Goal: Task Accomplishment & Management: Manage account settings

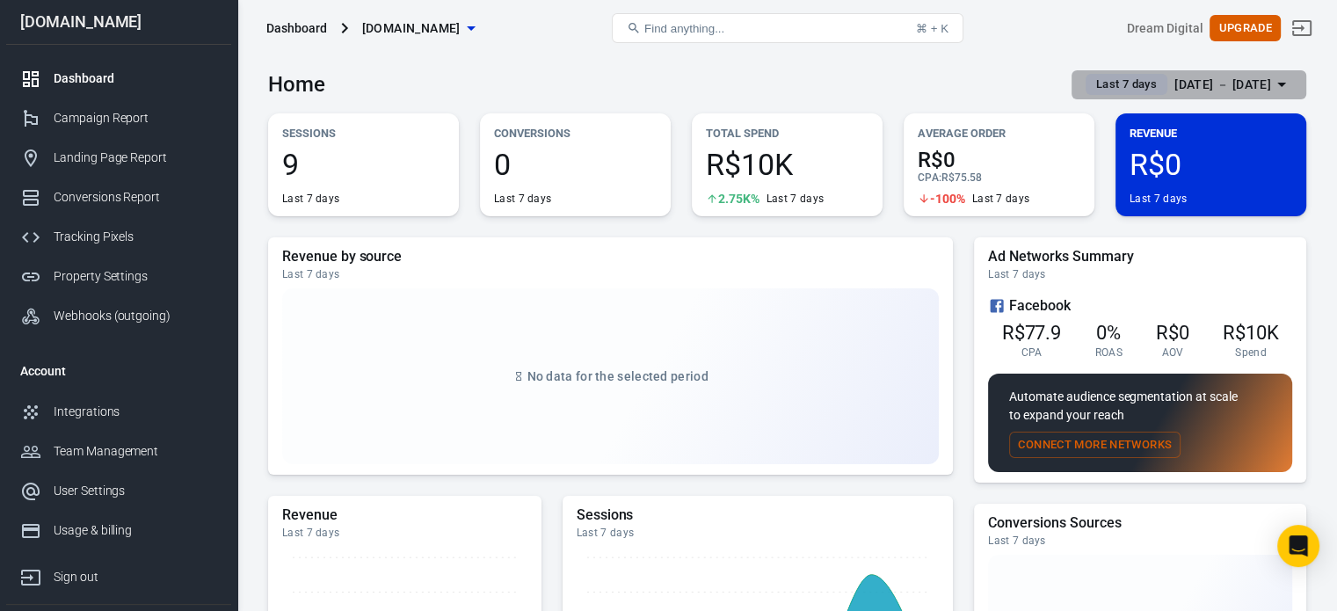
click at [1231, 81] on div "[DATE] － [DATE]" at bounding box center [1223, 85] width 97 height 22
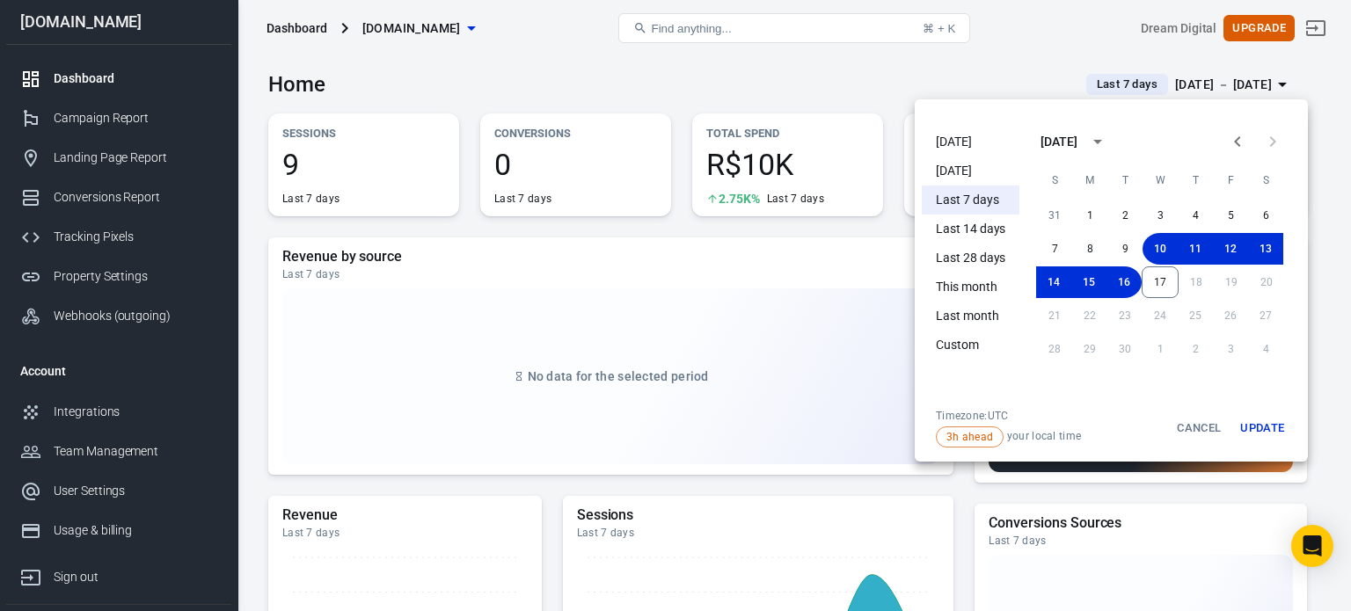
click at [957, 145] on li "[DATE]" at bounding box center [971, 142] width 98 height 29
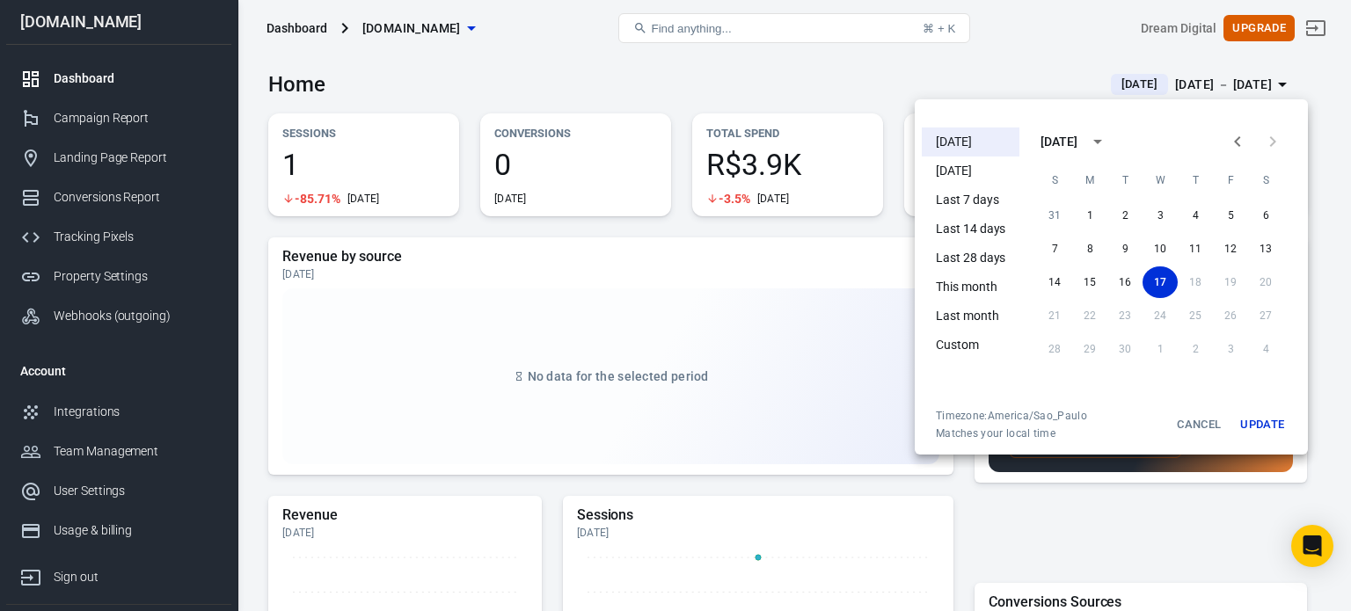
click at [609, 98] on div at bounding box center [675, 305] width 1351 height 611
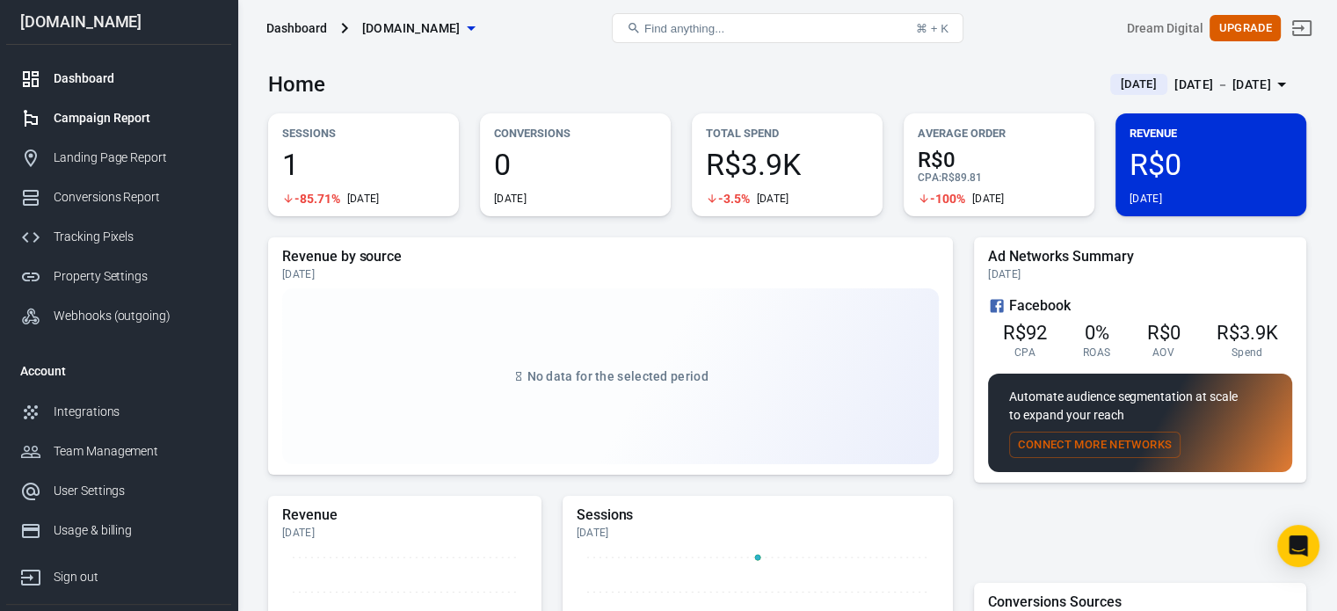
click at [133, 120] on div "Campaign Report" at bounding box center [136, 118] width 164 height 18
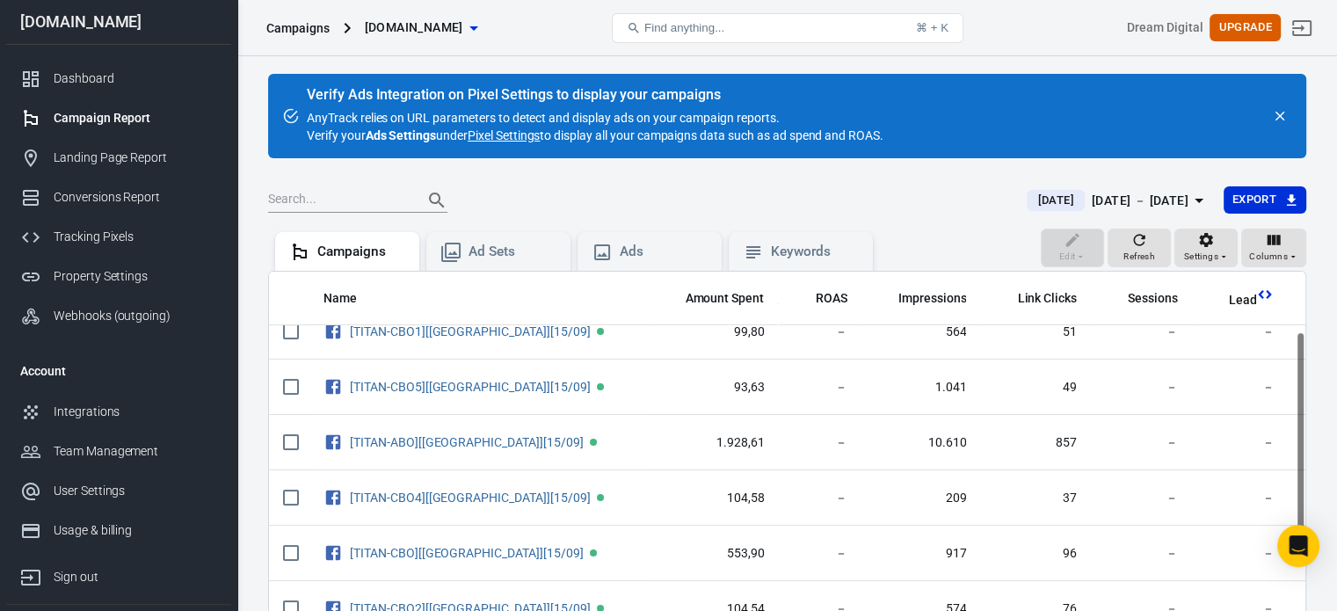
scroll to position [176, 0]
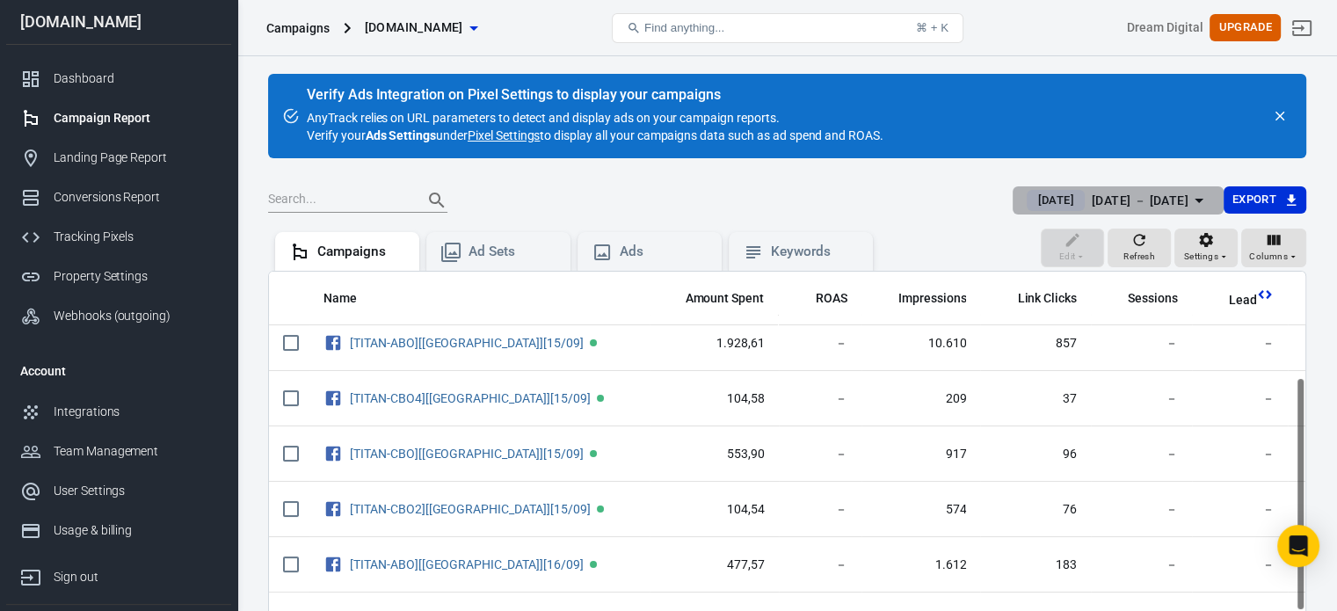
click at [1117, 193] on div "[DATE] － [DATE]" at bounding box center [1140, 201] width 97 height 22
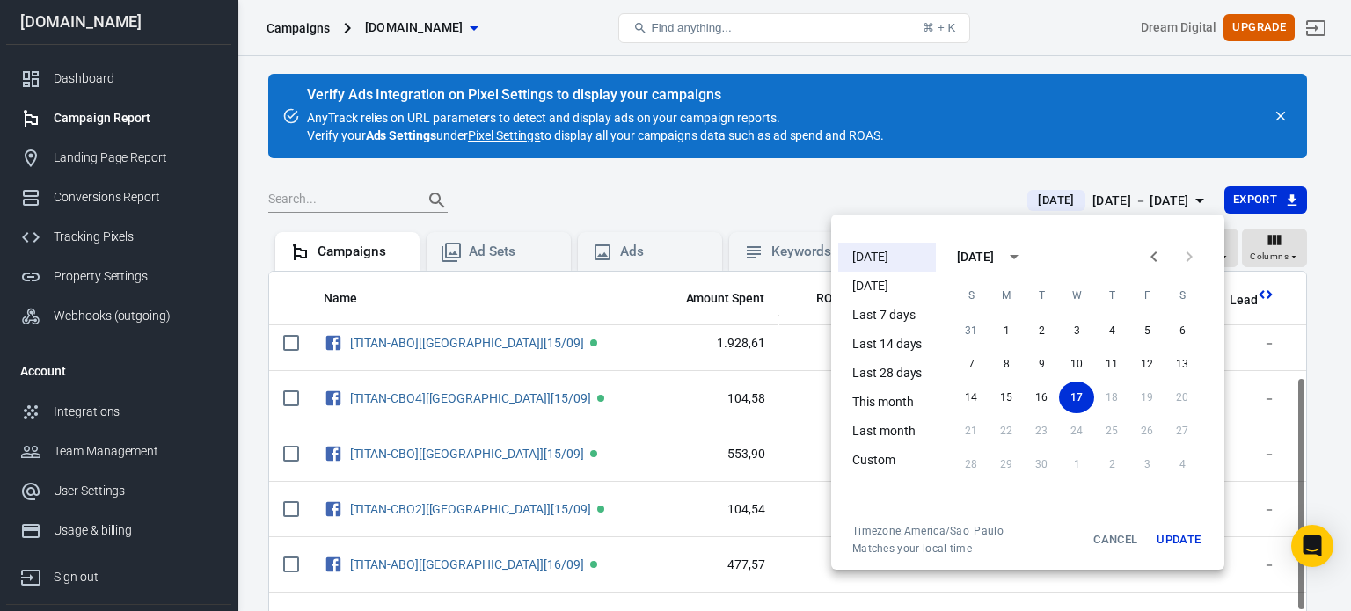
click at [897, 257] on li "[DATE]" at bounding box center [887, 257] width 98 height 29
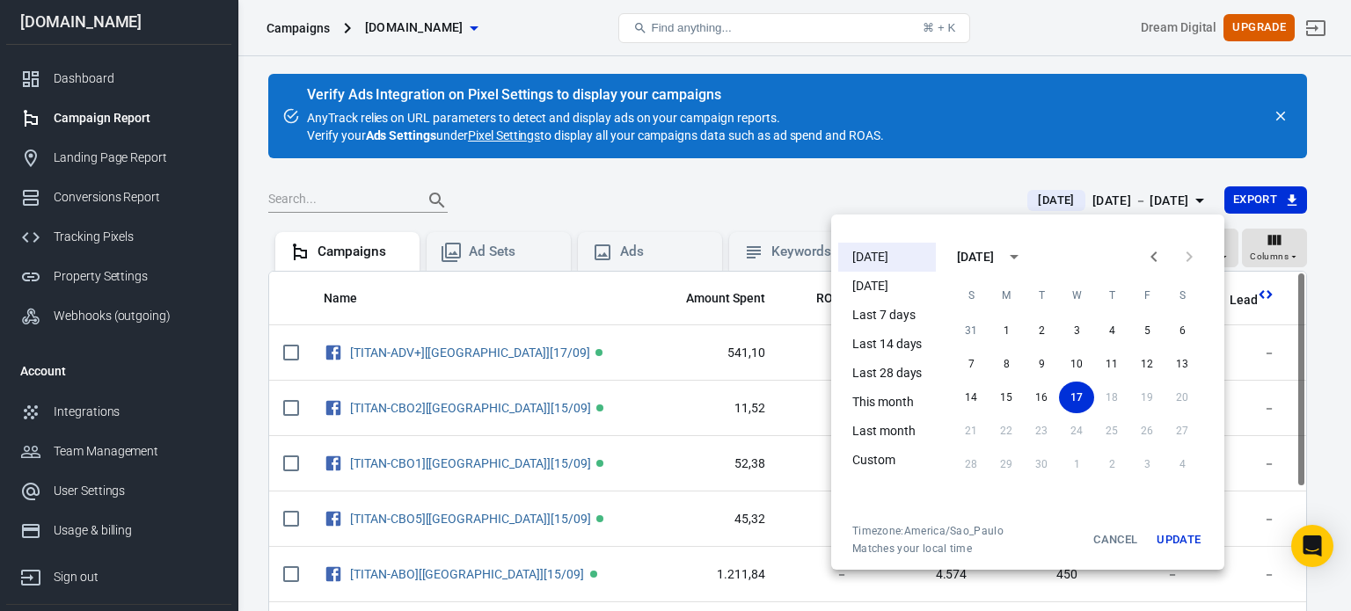
click at [739, 206] on div at bounding box center [675, 305] width 1351 height 611
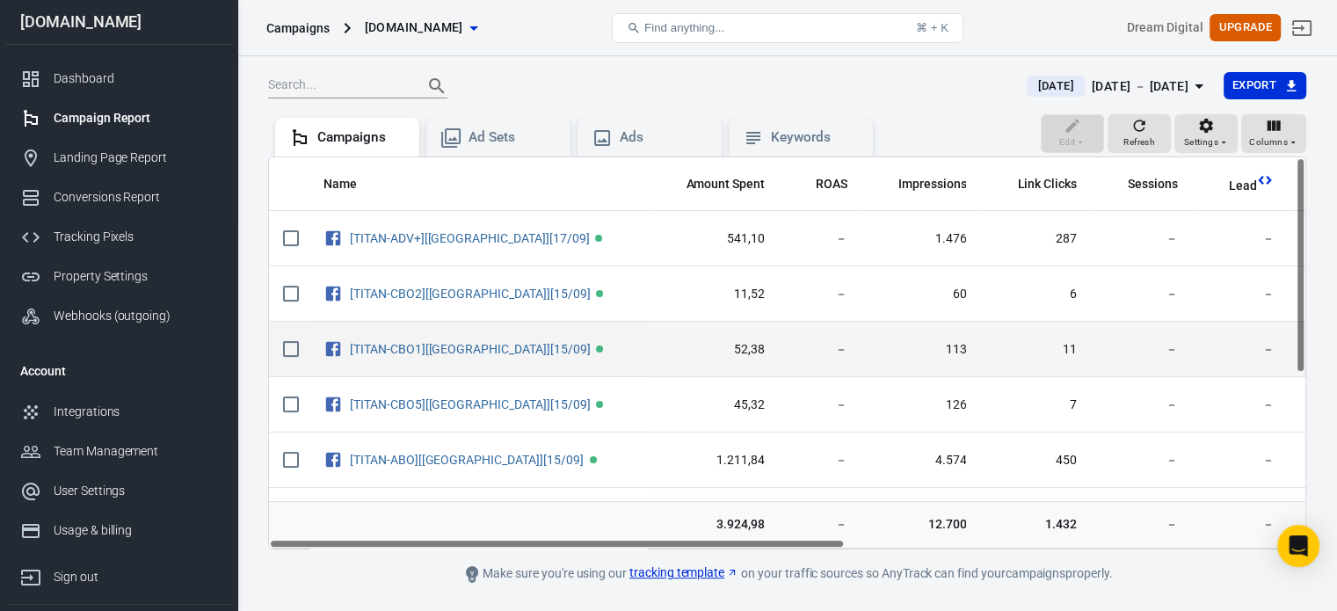
scroll to position [162, 0]
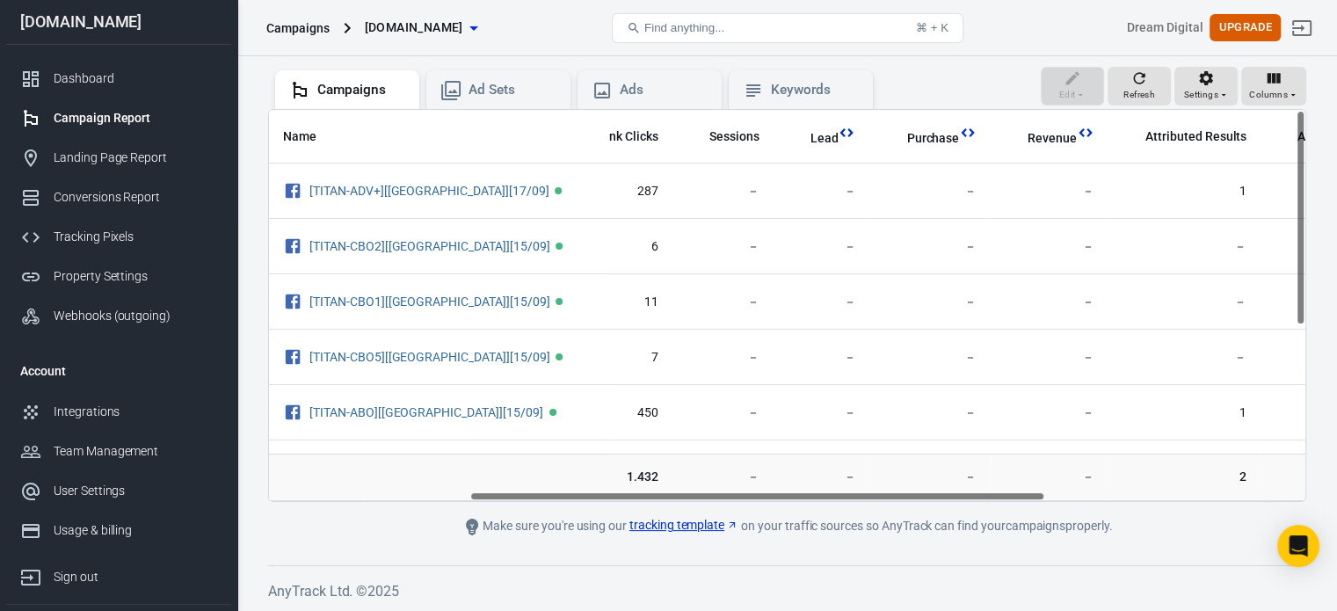
drag, startPoint x: 665, startPoint y: 494, endPoint x: 918, endPoint y: 507, distance: 253.5
click at [918, 507] on main "Verify Ads Integration on Pixel Settings to display your campaigns AnyTrack rel…" at bounding box center [787, 224] width 1039 height 625
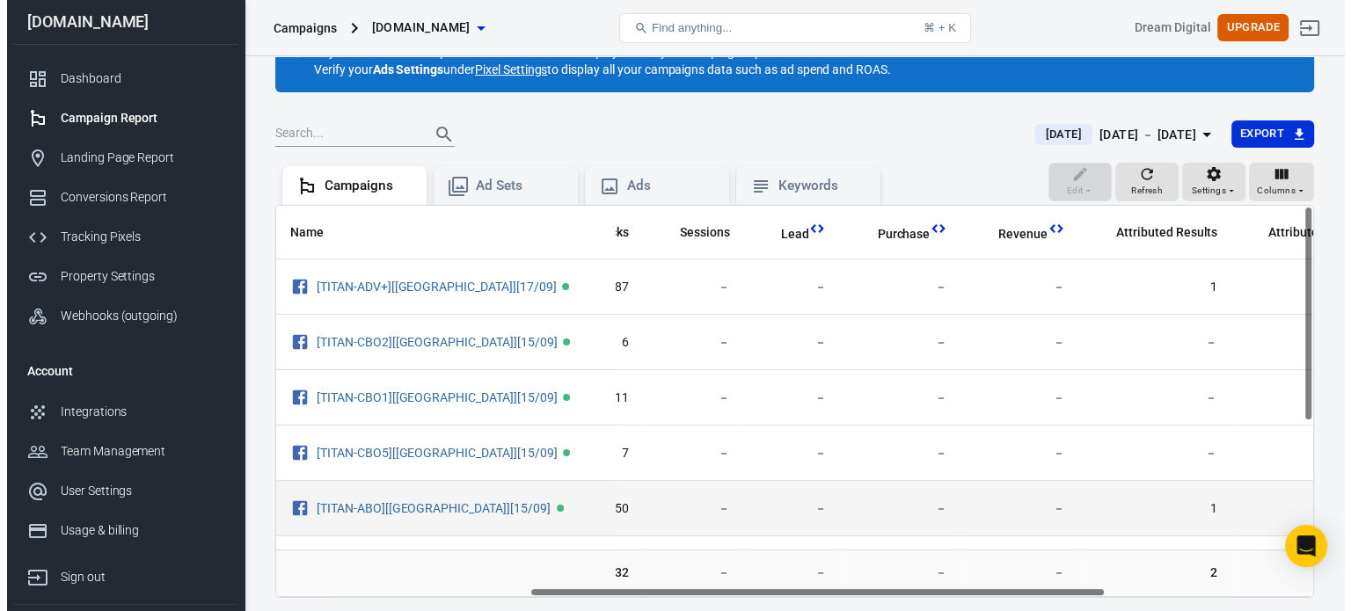
scroll to position [0, 0]
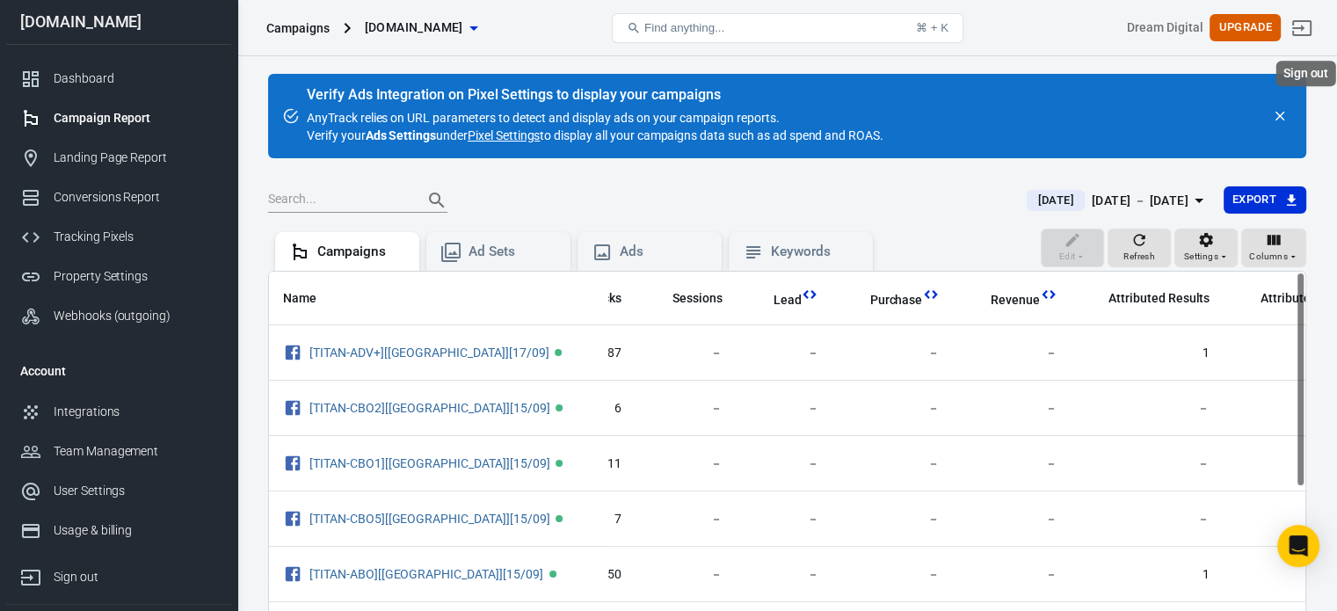
click at [1319, 39] on link "Sign out" at bounding box center [1302, 28] width 42 height 42
